Goal: Check status: Check status

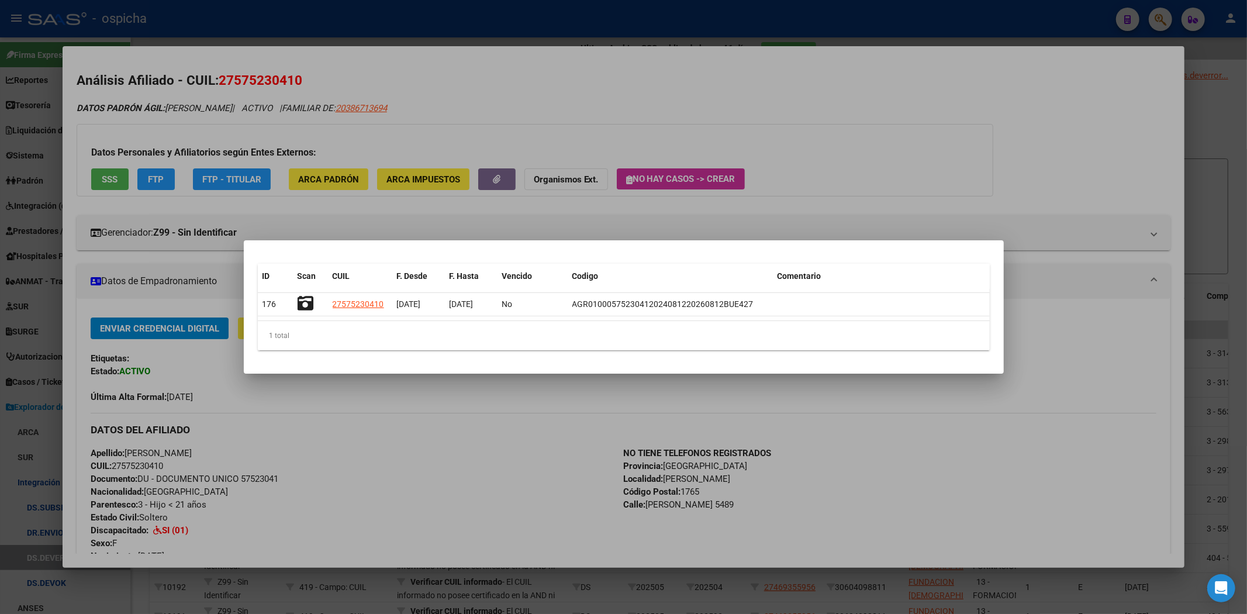
click at [987, 22] on div at bounding box center [623, 307] width 1247 height 614
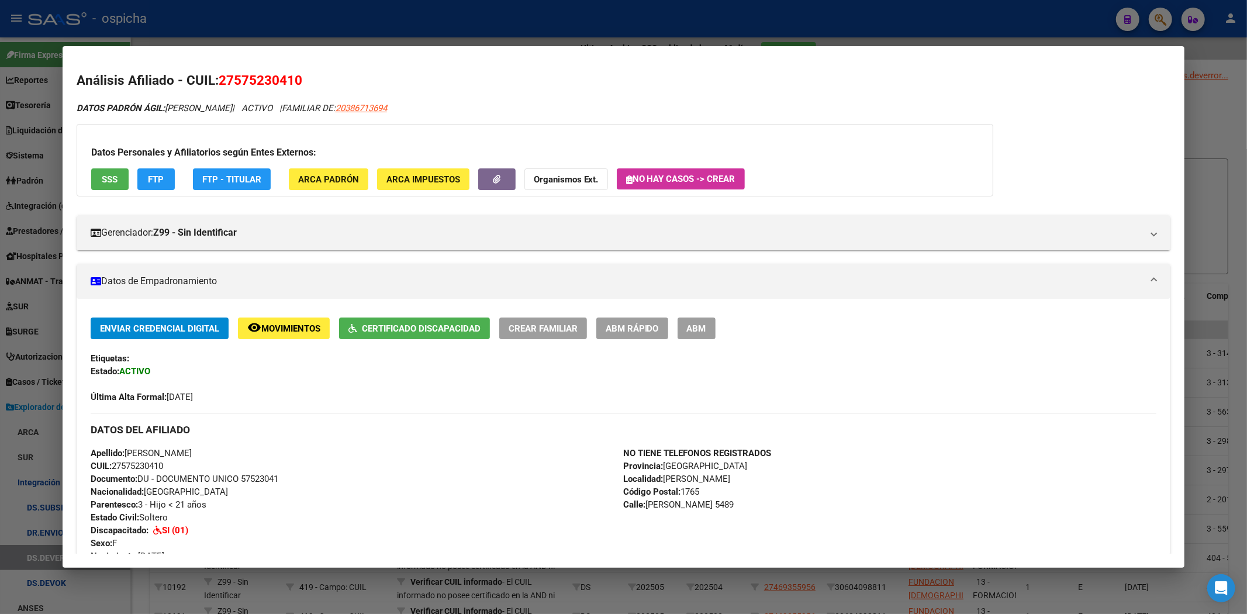
drag, startPoint x: 1247, startPoint y: 48, endPoint x: 1228, endPoint y: 39, distance: 20.9
click at [1247, 47] on div at bounding box center [623, 307] width 1247 height 614
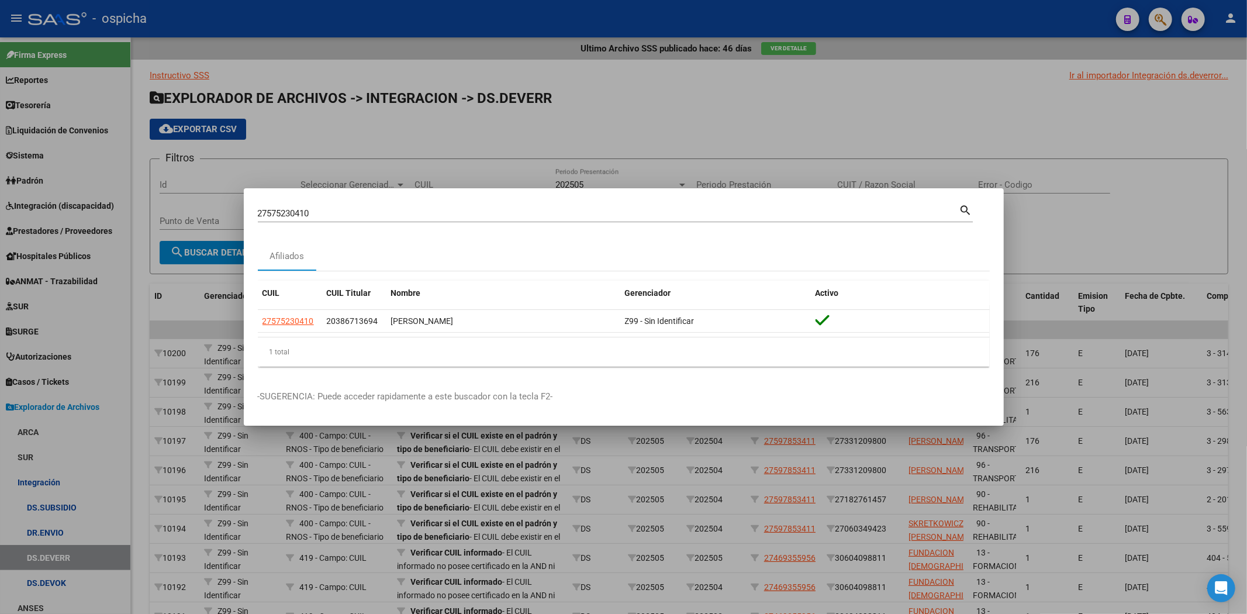
click at [1177, 24] on div at bounding box center [623, 307] width 1247 height 614
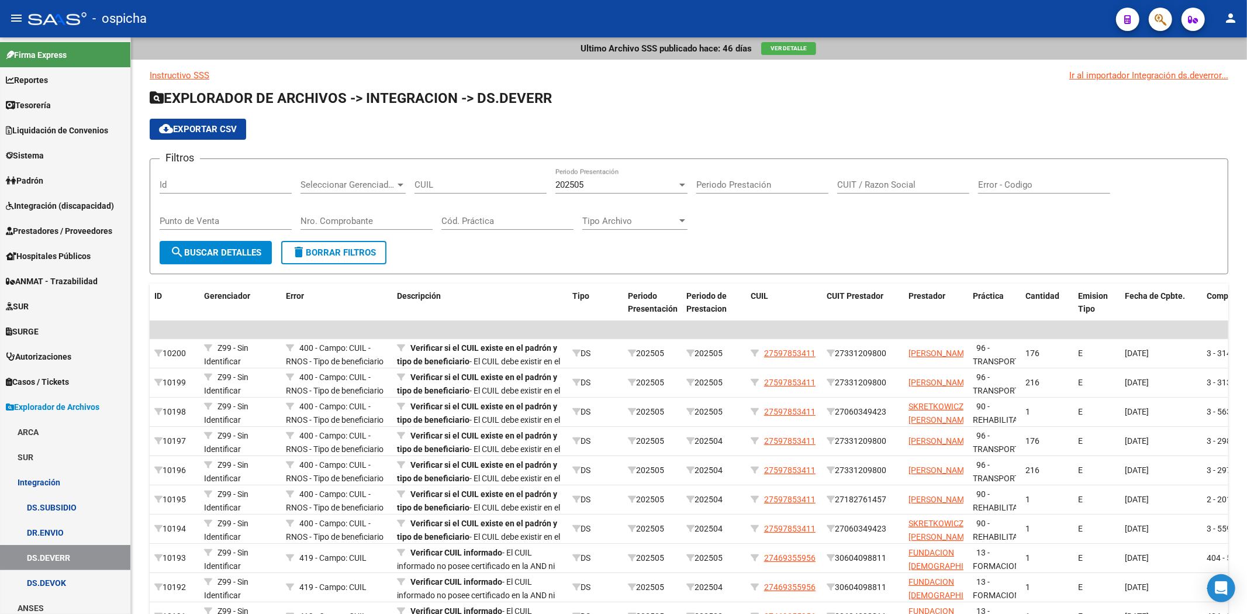
click at [1156, 20] on icon "button" at bounding box center [1161, 19] width 12 height 13
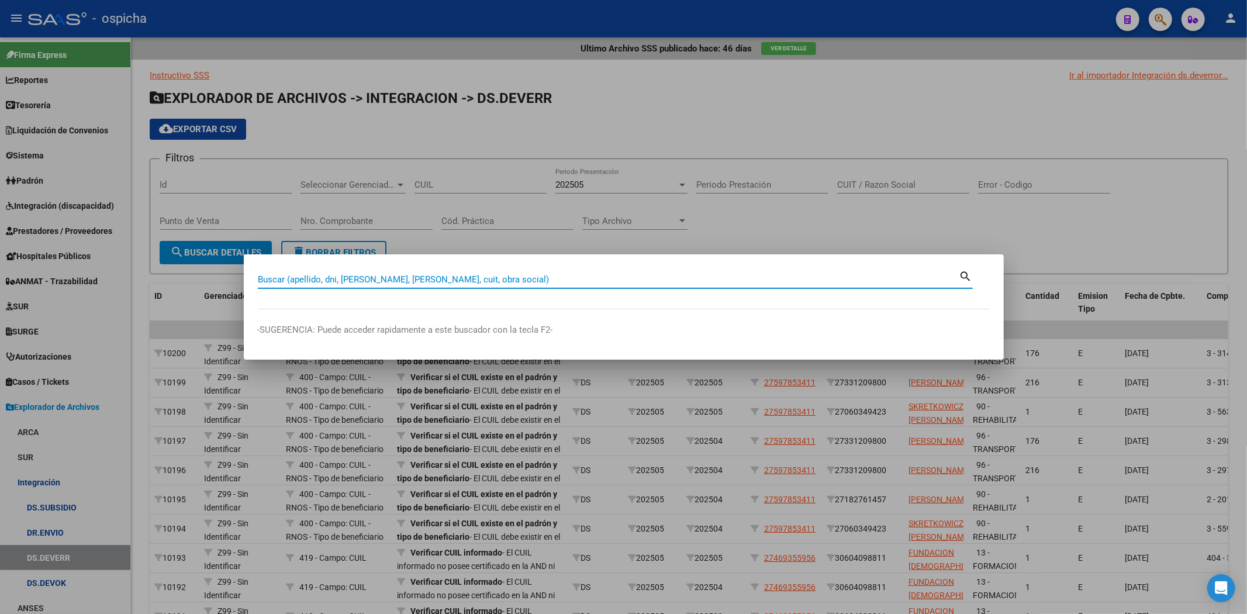
click at [485, 287] on div "Buscar (apellido, dni, [PERSON_NAME], [PERSON_NAME], cuit, obra social)" at bounding box center [609, 280] width 702 height 18
paste input "20555662999"
type input "20555662999"
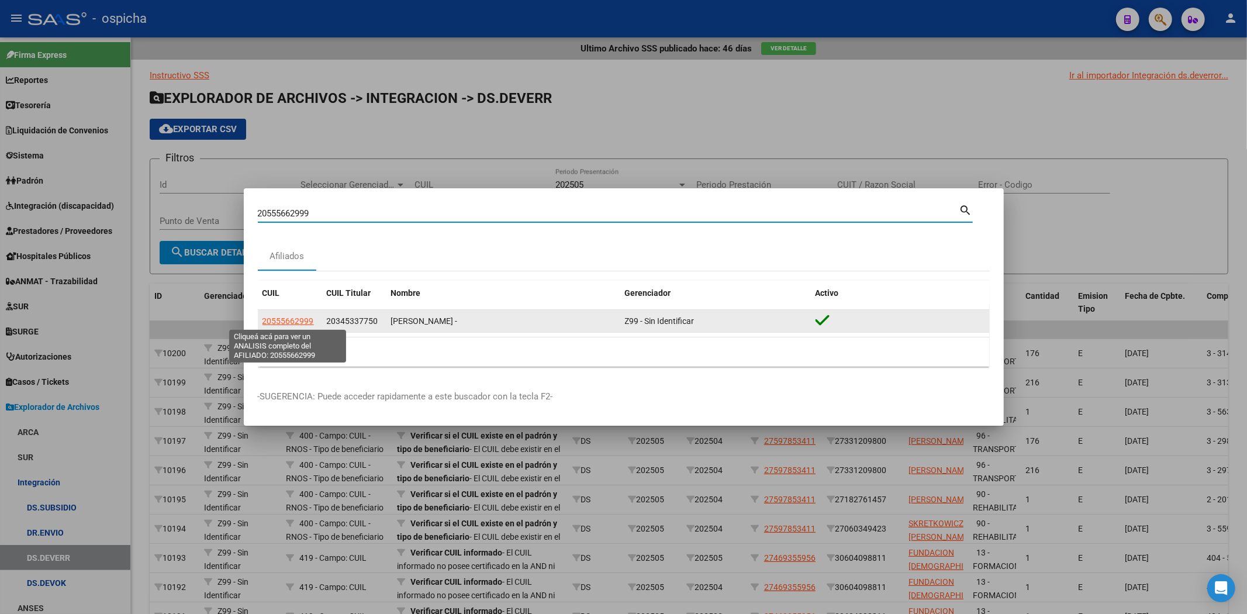
click at [298, 319] on span "20555662999" at bounding box center [288, 320] width 51 height 9
type textarea "20555662999"
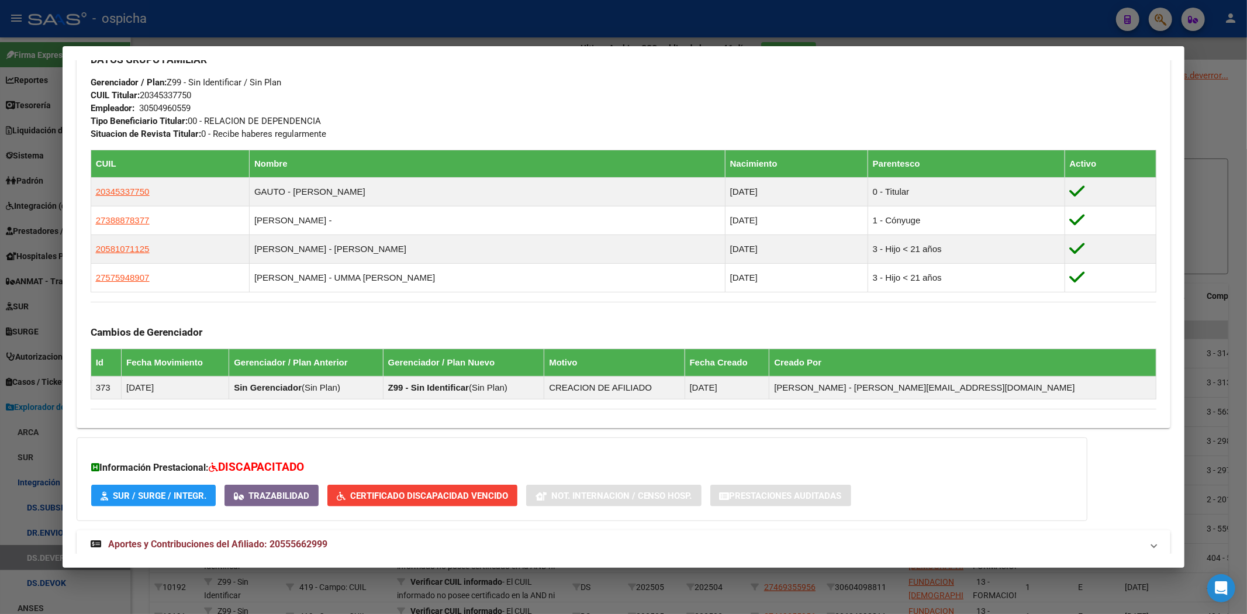
scroll to position [625, 0]
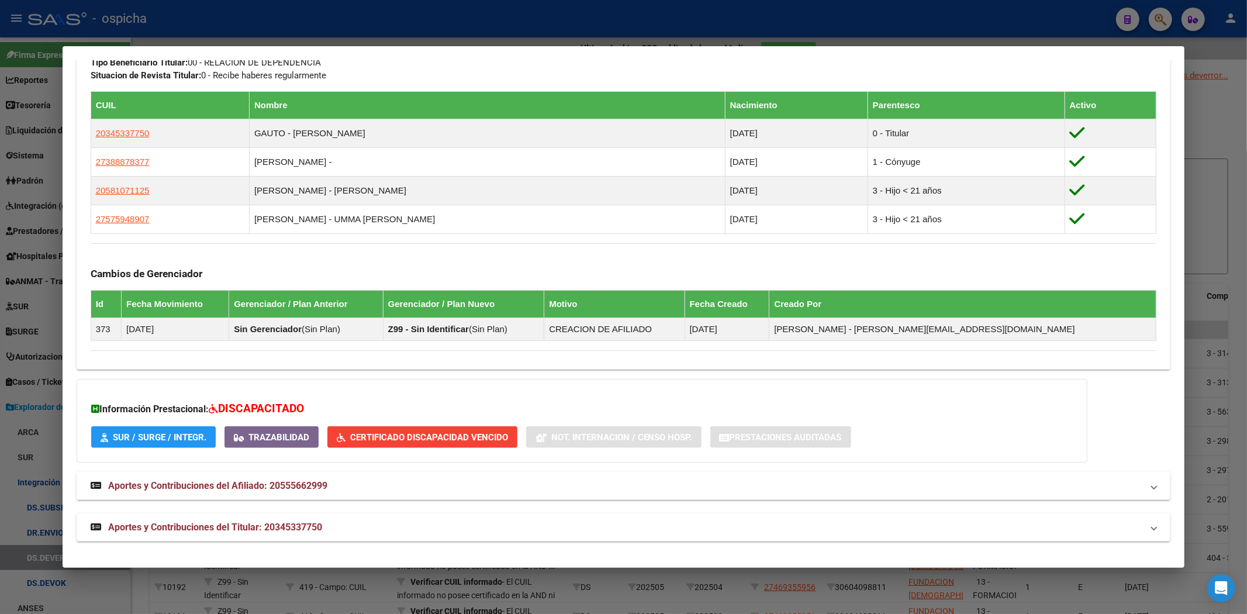
click at [451, 437] on span "Certificado Discapacidad Vencido" at bounding box center [429, 437] width 158 height 11
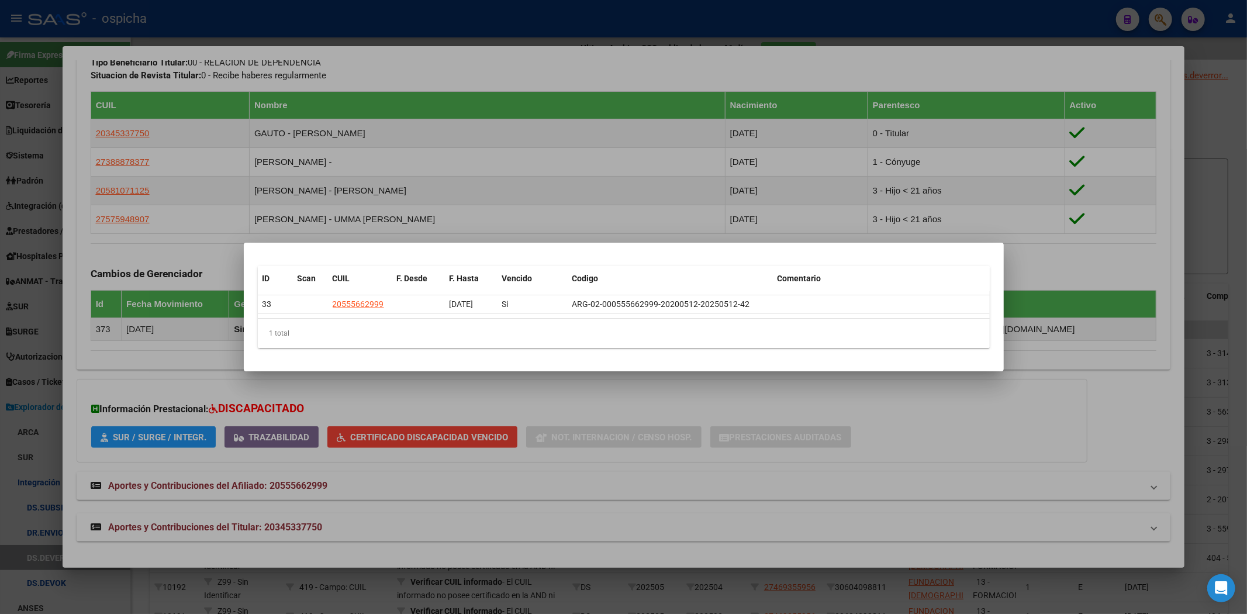
click at [392, 160] on div at bounding box center [623, 307] width 1247 height 614
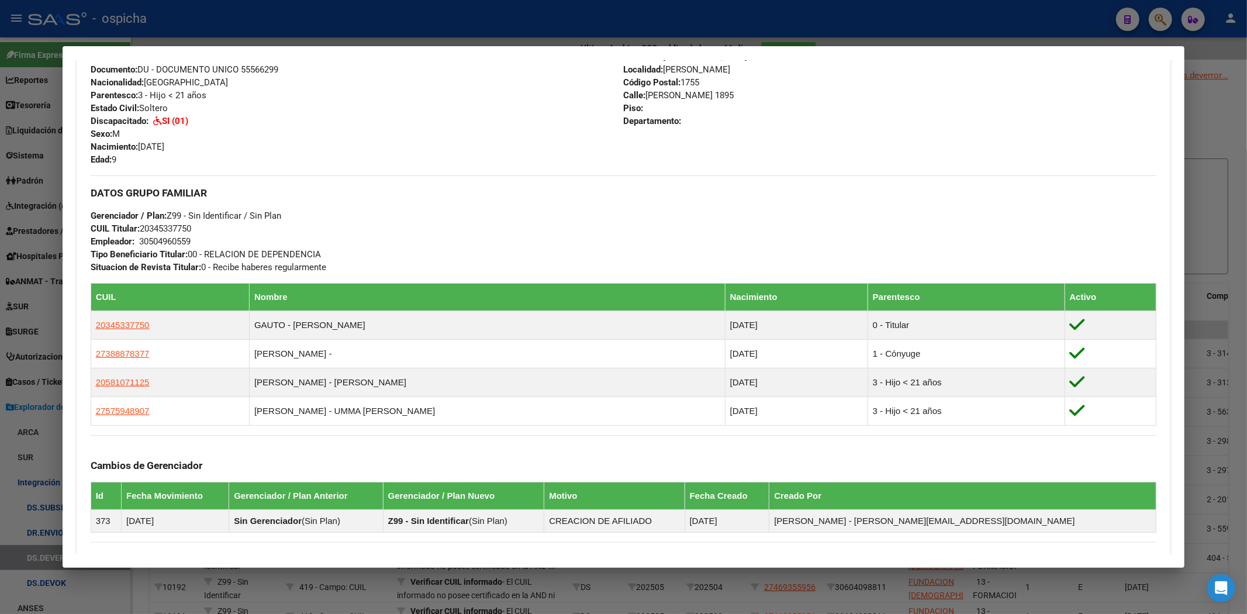
scroll to position [170, 0]
